Goal: Information Seeking & Learning: Learn about a topic

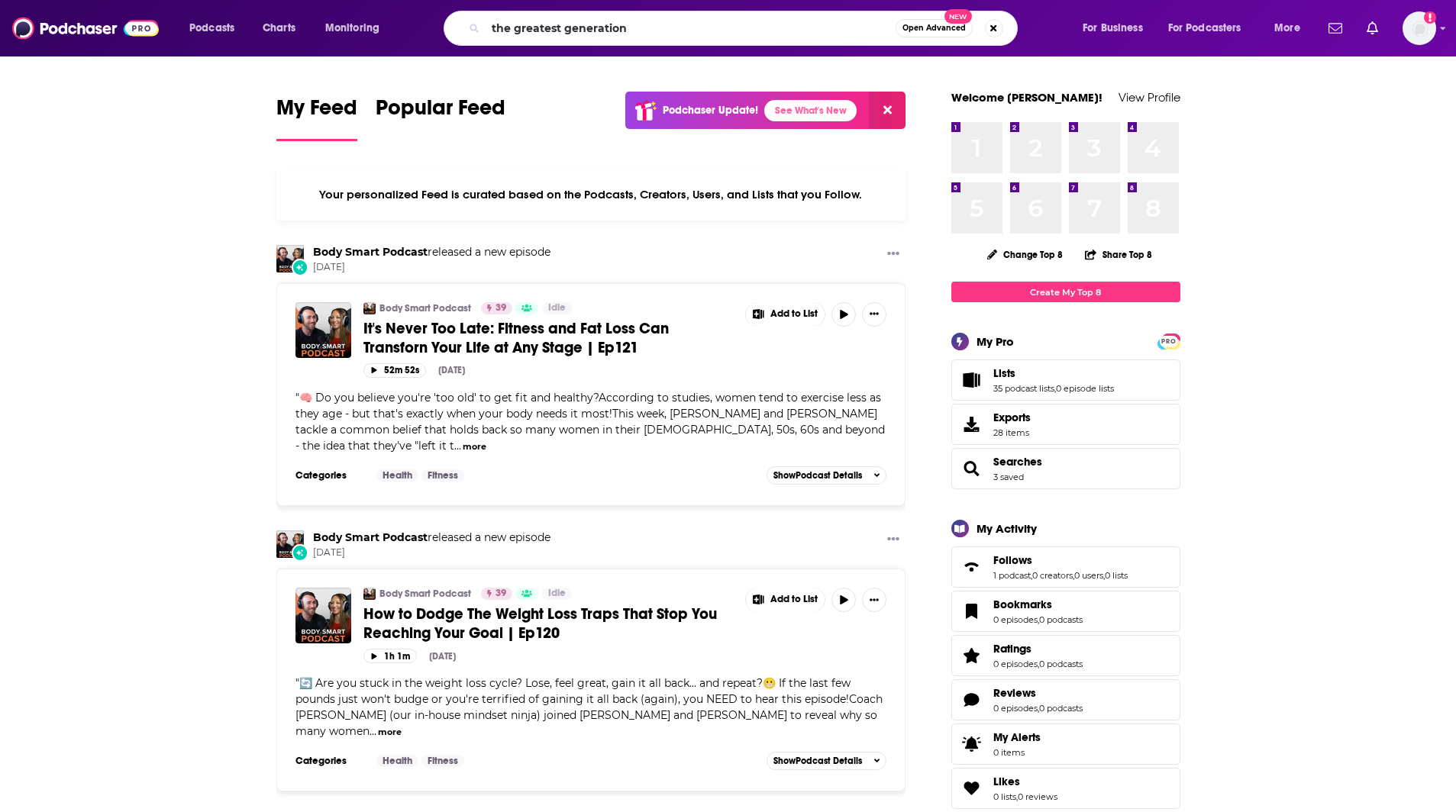
type input "the greatest generation"
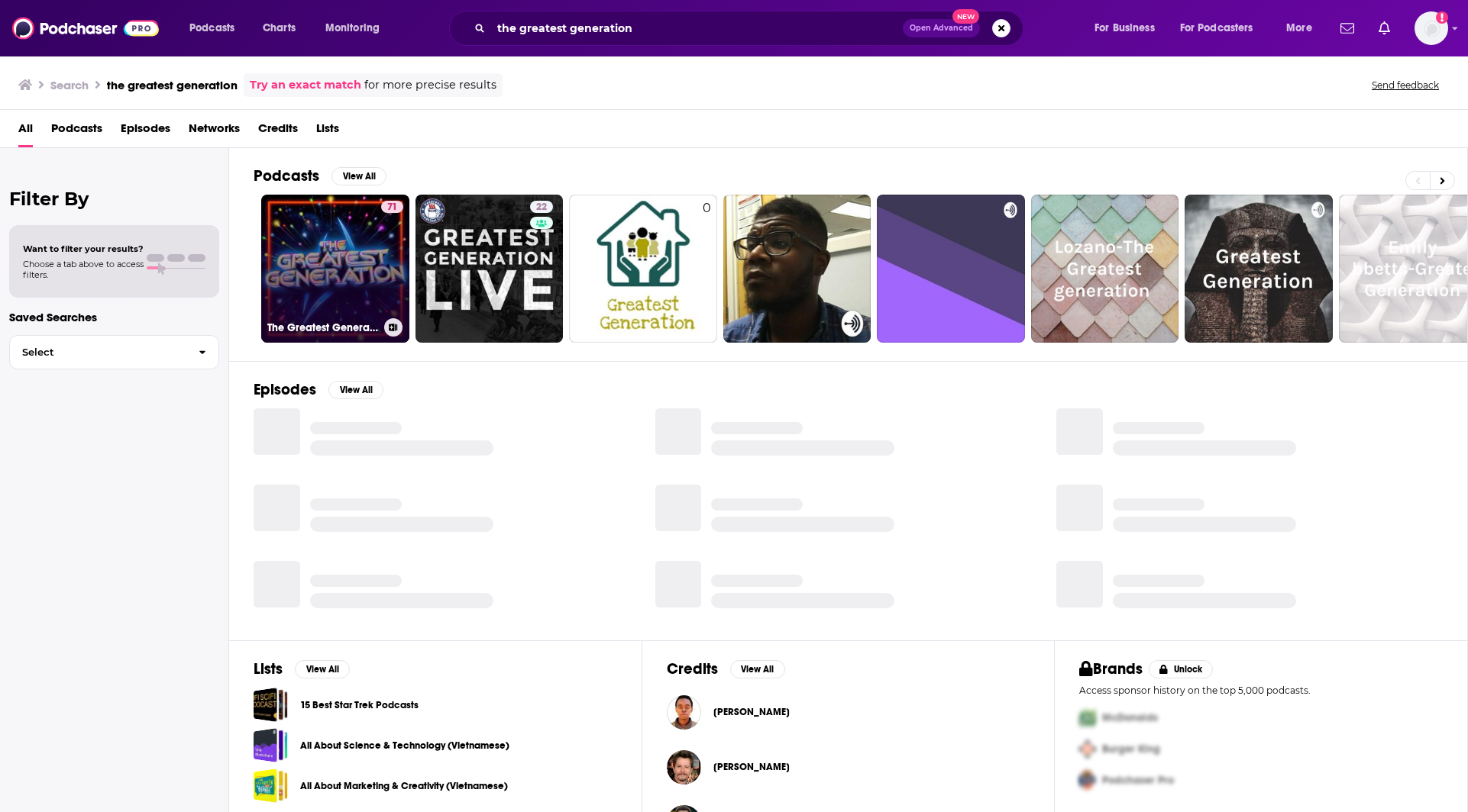
click at [332, 253] on link "71 The Greatest Generation" at bounding box center [335, 269] width 148 height 148
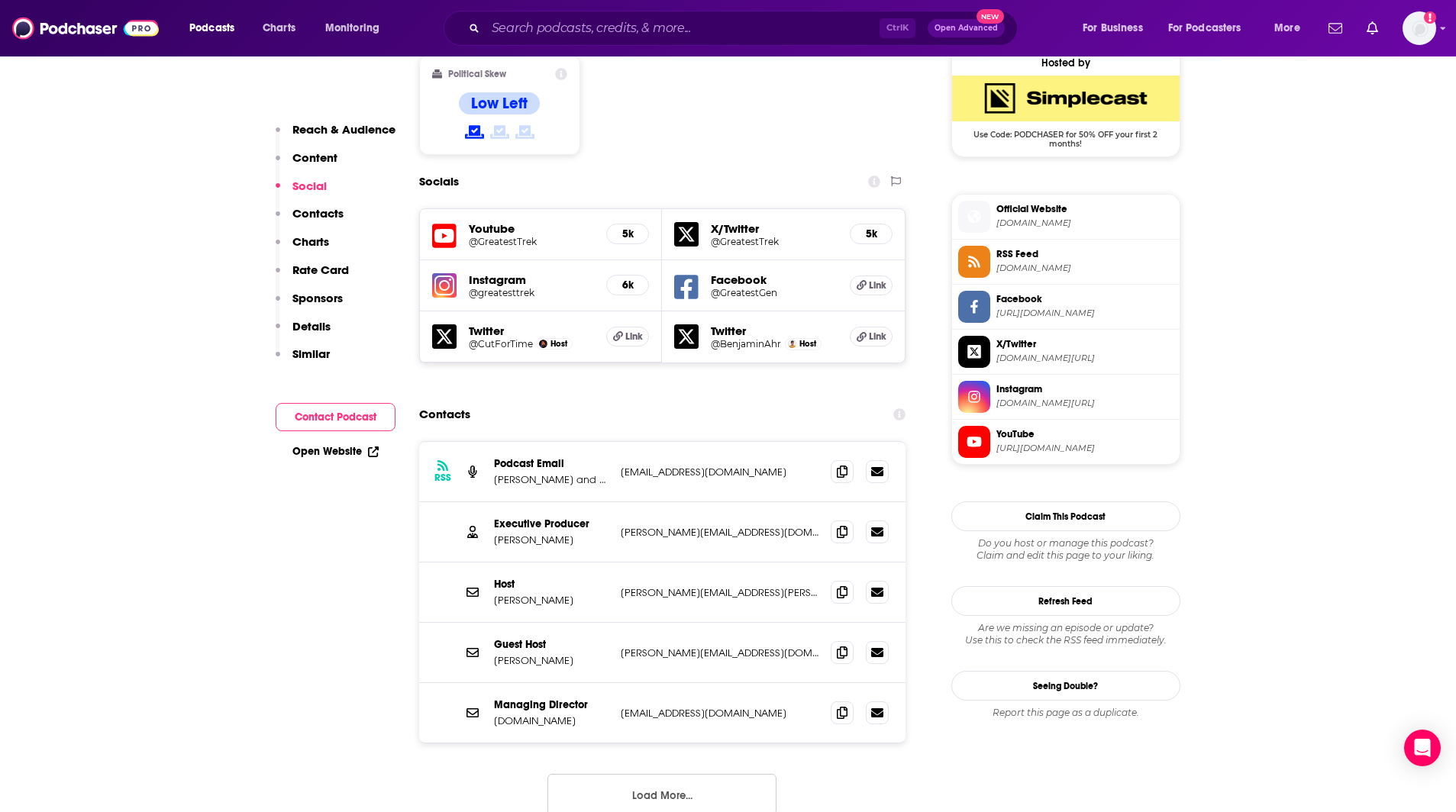
scroll to position [1259, 0]
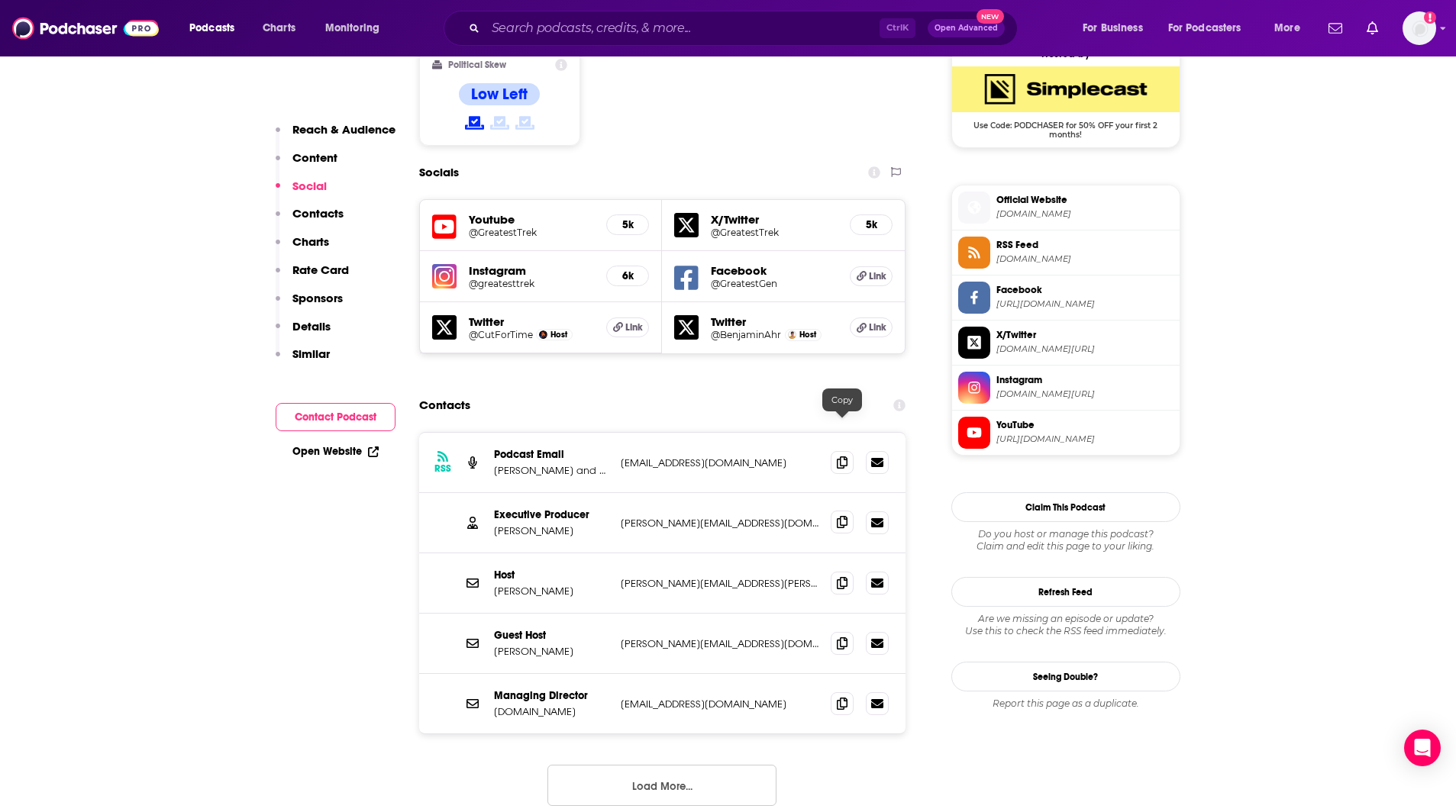
click at [837, 516] on icon at bounding box center [842, 522] width 11 height 12
drag, startPoint x: 844, startPoint y: 372, endPoint x: 406, endPoint y: 10, distance: 568.2
click at [843, 456] on icon at bounding box center [842, 462] width 11 height 12
click at [839, 576] on icon at bounding box center [842, 582] width 11 height 12
click at [841, 636] on icon at bounding box center [842, 642] width 11 height 12
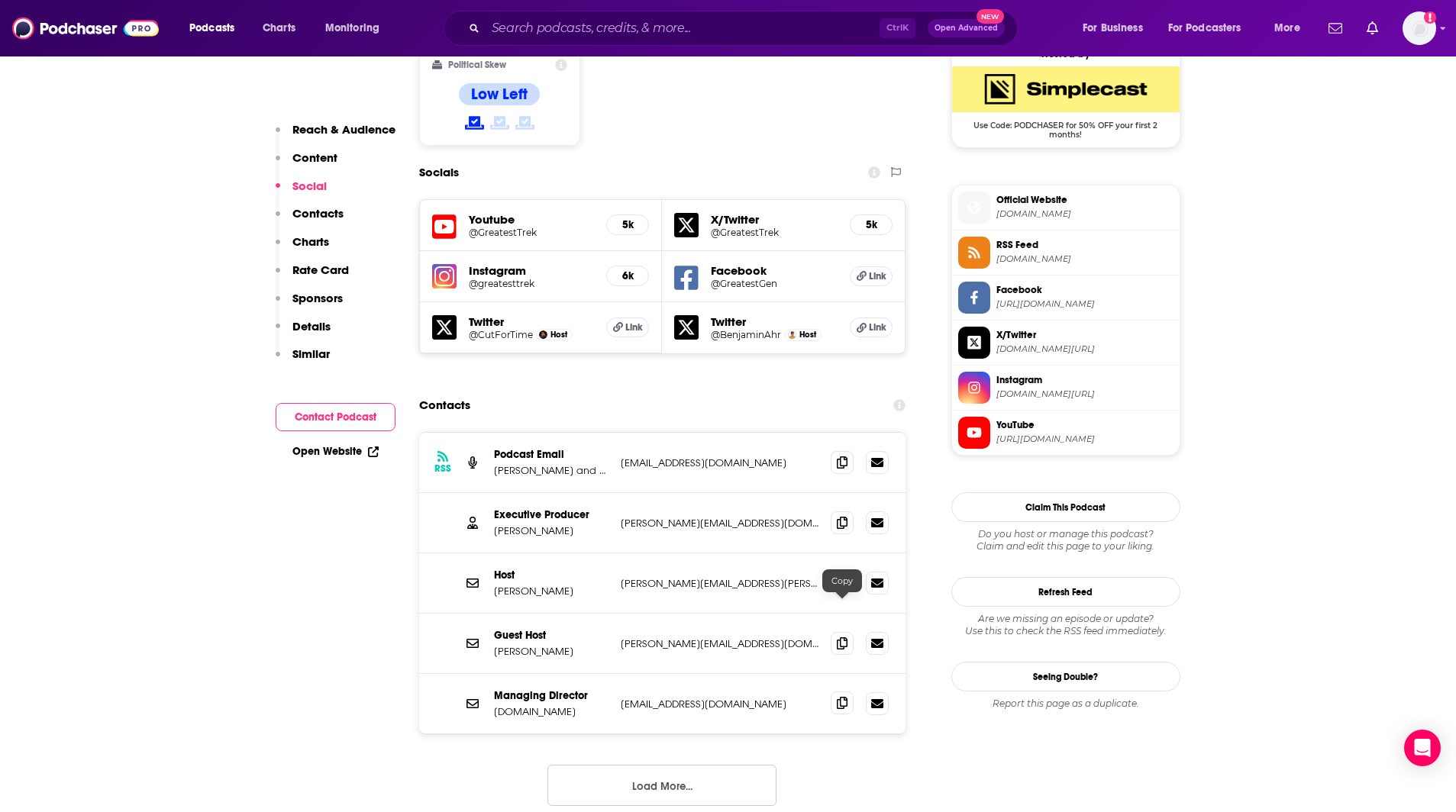
click at [837, 697] on icon at bounding box center [842, 703] width 11 height 12
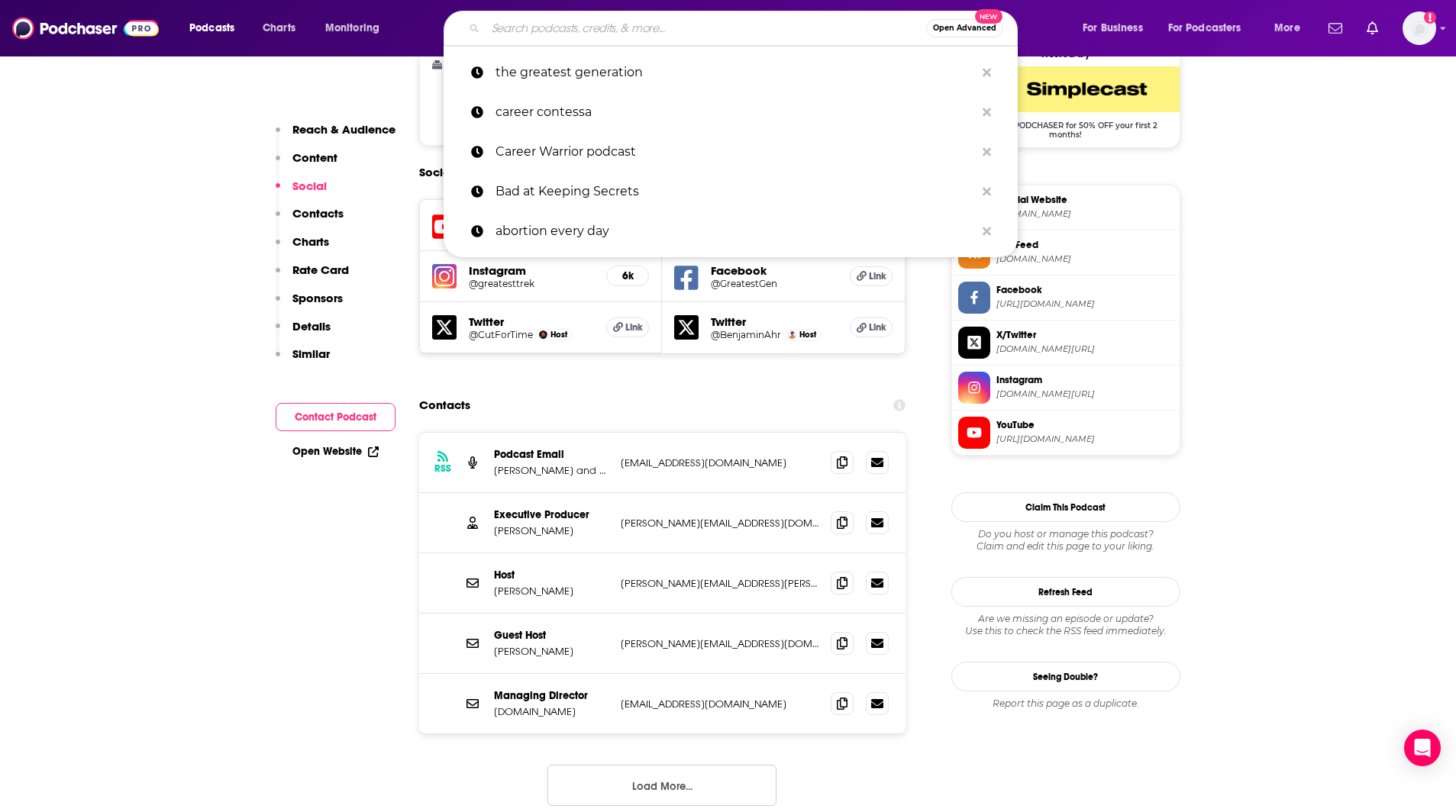
click at [671, 30] on input "Search podcasts, credits, & more..." at bounding box center [706, 27] width 441 height 24
paste input "Star Trek Podcast: Trekcast"
type input "Star Trek Podcast: Trekcast"
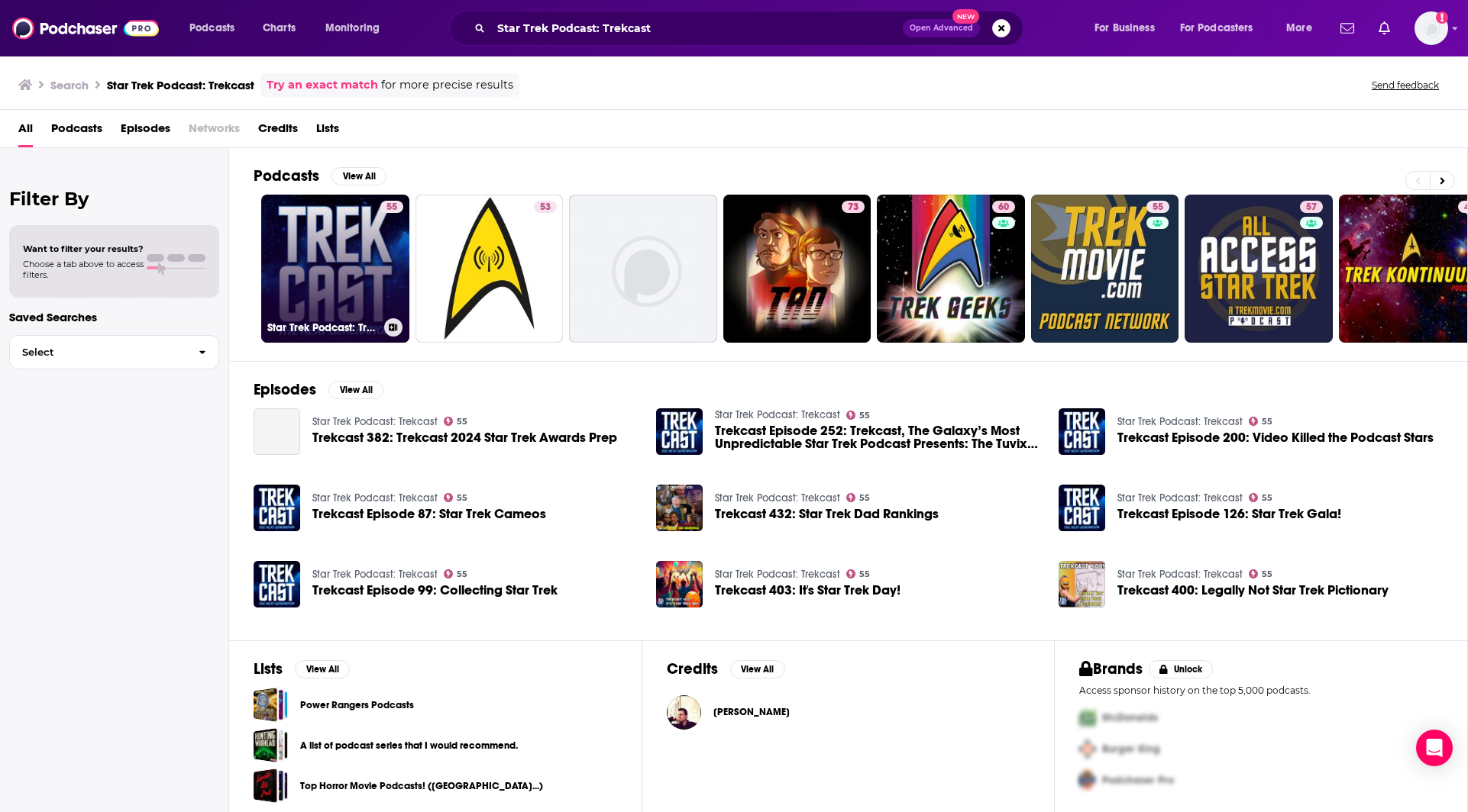
click at [353, 306] on link "55 Star Trek Podcast: Trekcast" at bounding box center [335, 269] width 148 height 148
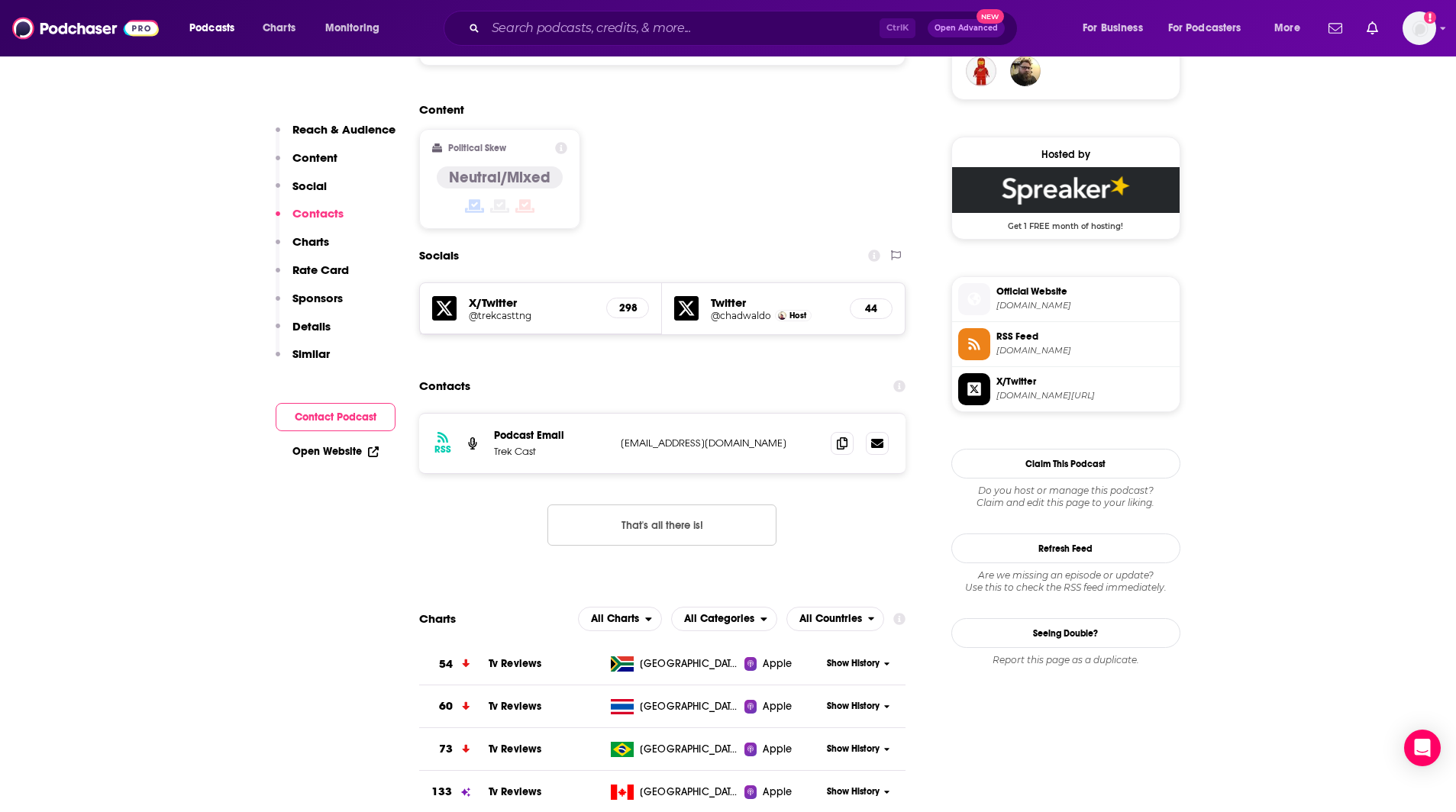
scroll to position [1151, 0]
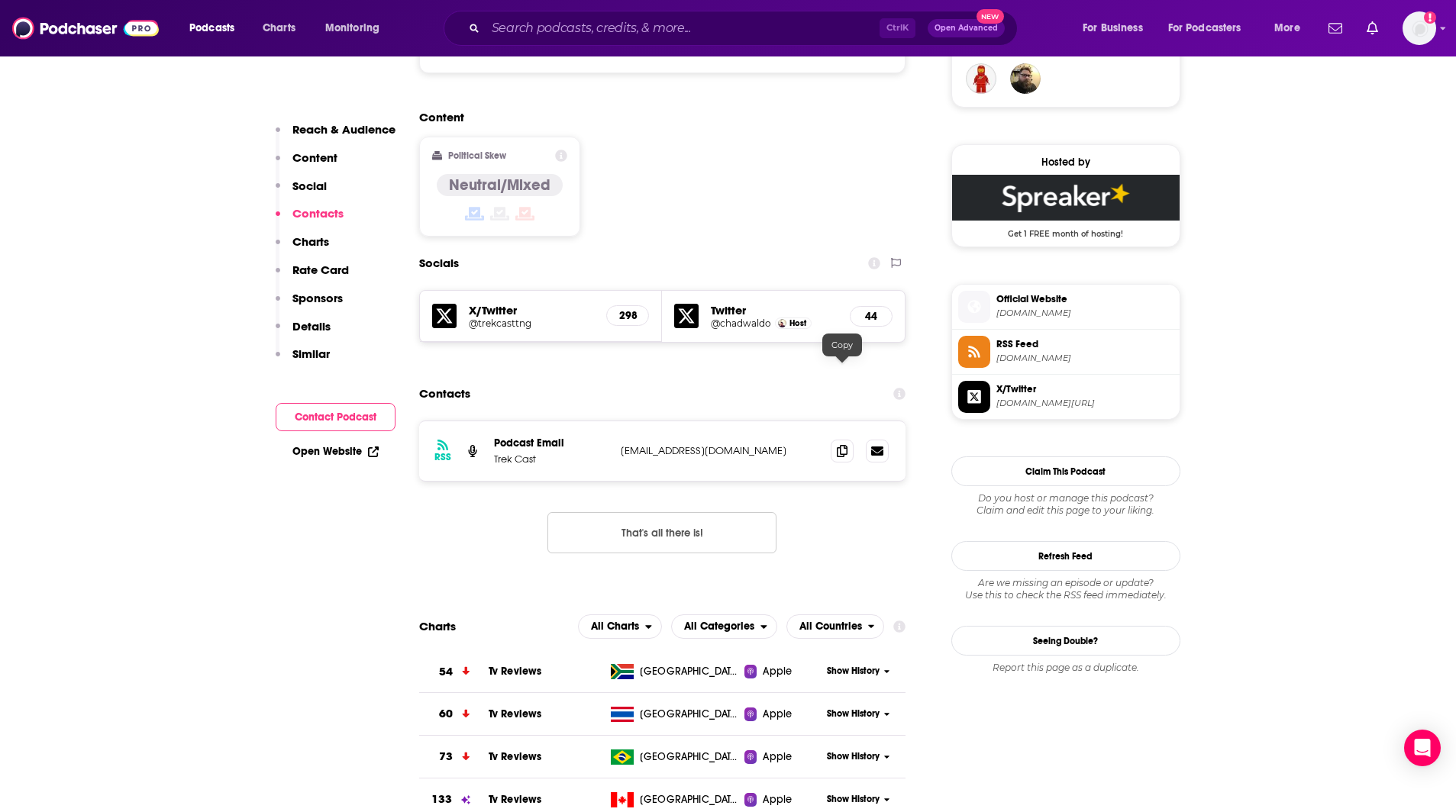
drag, startPoint x: 839, startPoint y: 366, endPoint x: 666, endPoint y: 44, distance: 365.5
click at [841, 445] on icon at bounding box center [842, 451] width 11 height 12
